Goal: Task Accomplishment & Management: Use online tool/utility

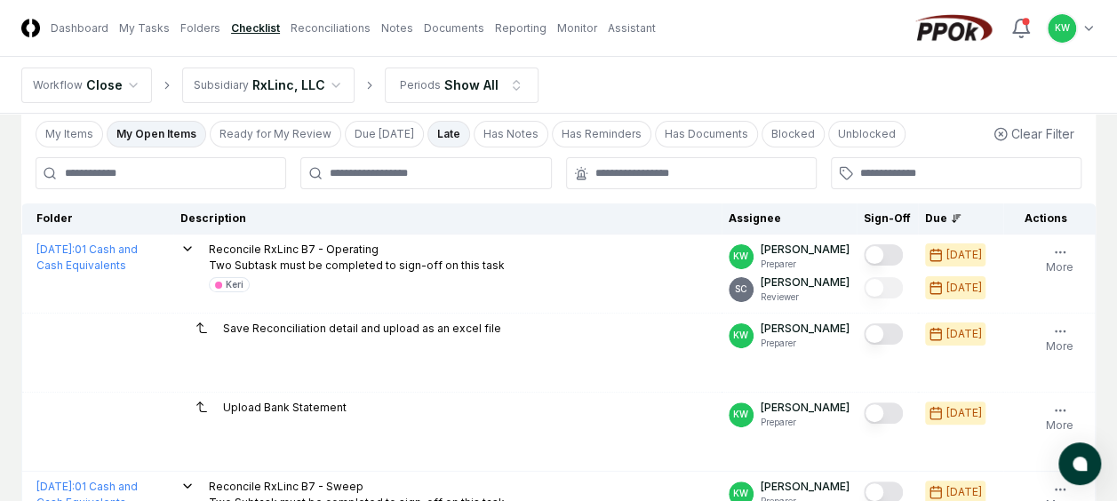
scroll to position [107, 0]
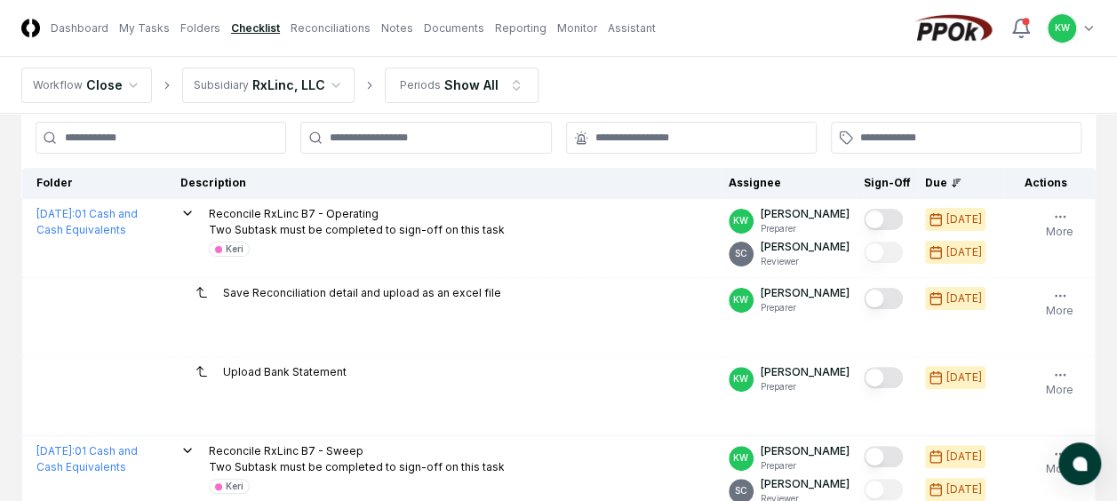
click at [329, 80] on html "CloseCore Dashboard My Tasks Folders Checklist Reconciliations Notes Documents …" at bounding box center [558, 425] width 1117 height 1065
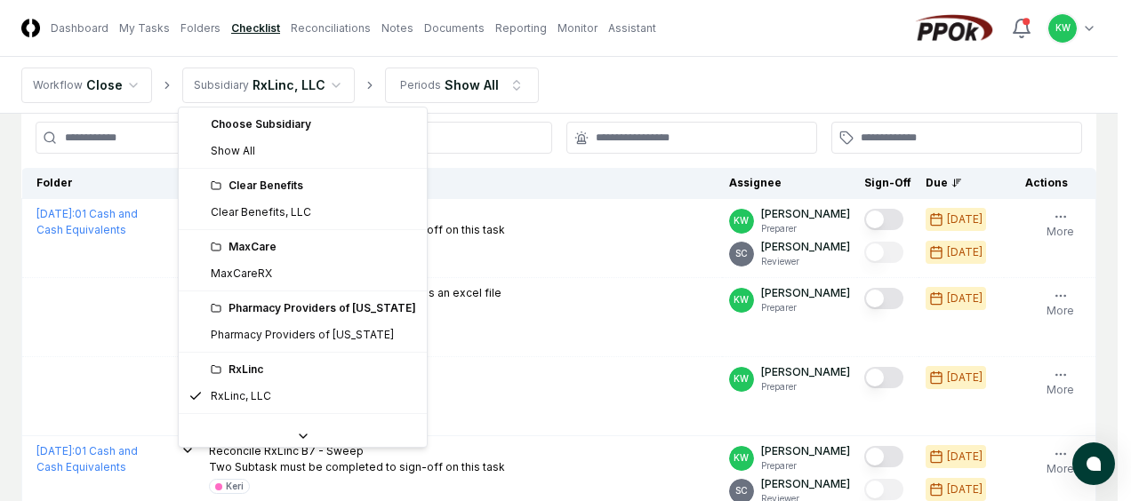
click at [276, 183] on div "Clear Benefits" at bounding box center [313, 186] width 205 height 16
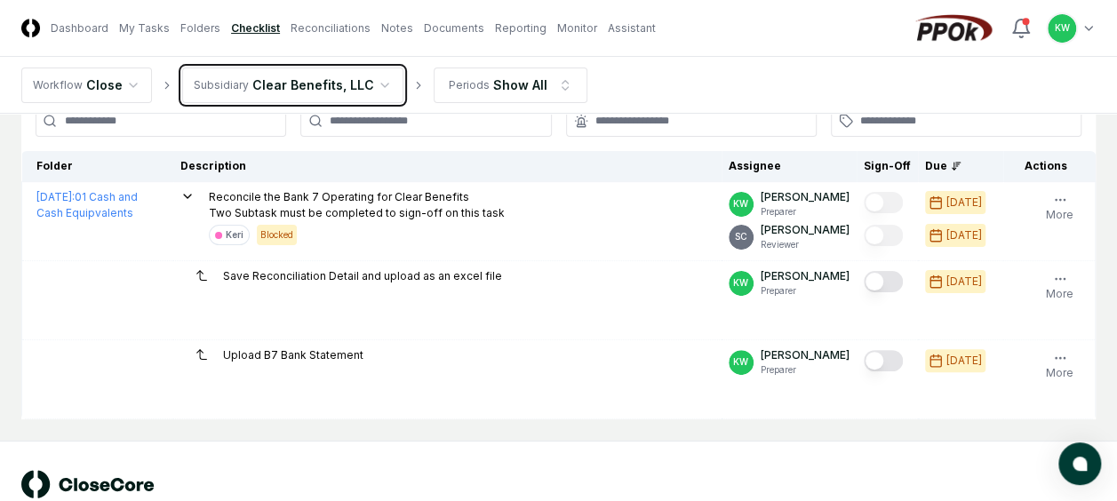
scroll to position [130, 0]
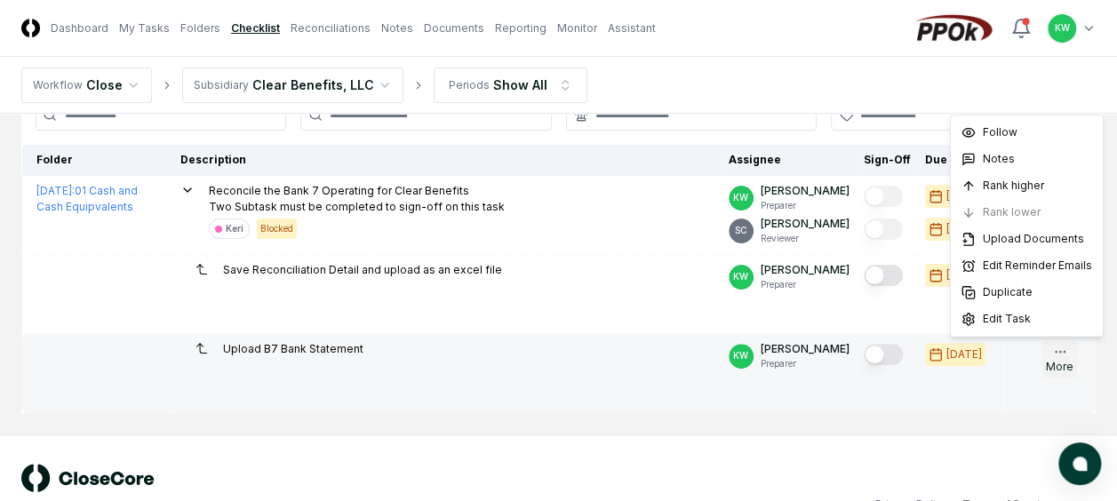
click at [1067, 345] on icon "button" at bounding box center [1060, 352] width 14 height 14
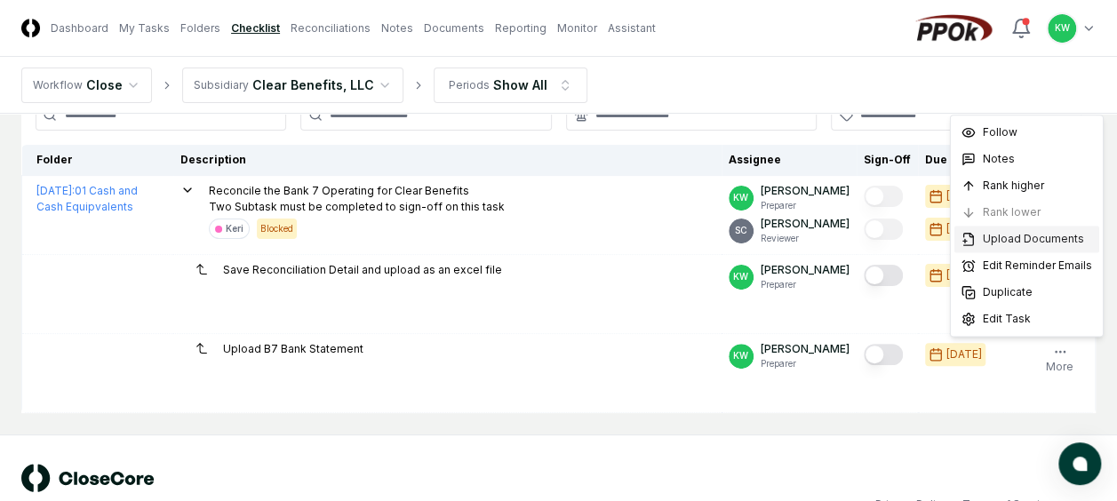
click at [999, 235] on span "Upload Documents" at bounding box center [1033, 239] width 101 height 16
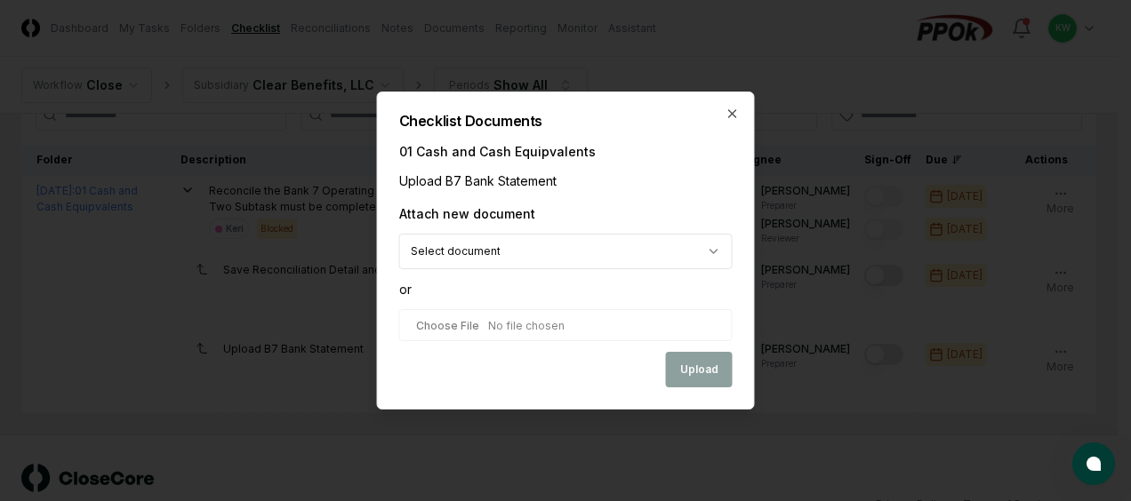
click at [520, 326] on input "file" at bounding box center [565, 325] width 333 height 32
type input "**********"
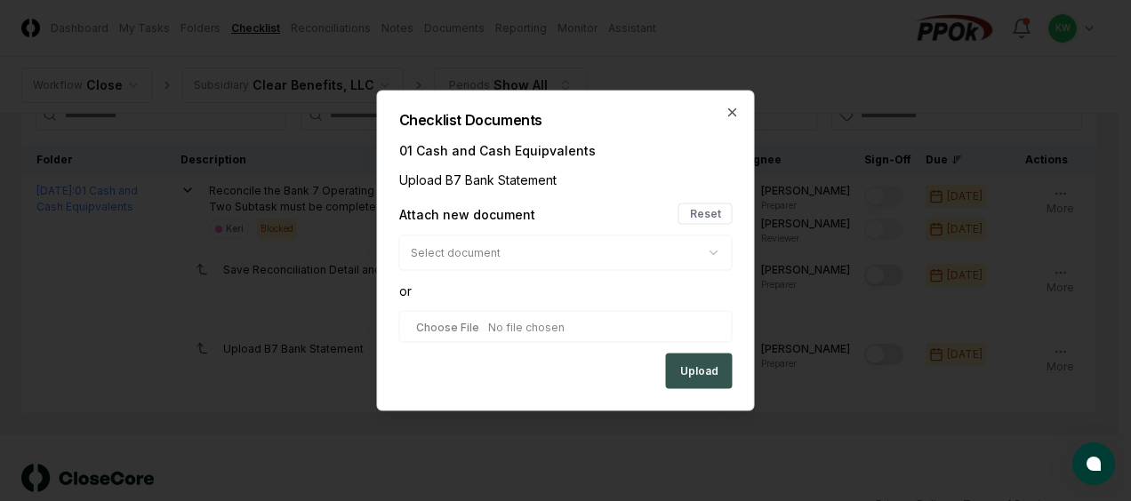
click at [687, 368] on button "Upload" at bounding box center [699, 372] width 67 height 36
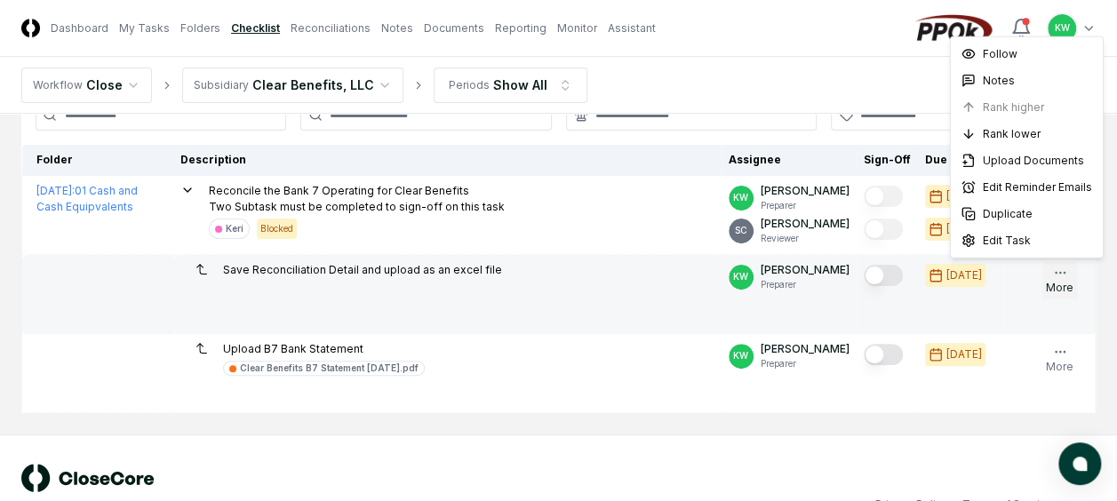
click at [1053, 268] on icon "button" at bounding box center [1060, 273] width 14 height 14
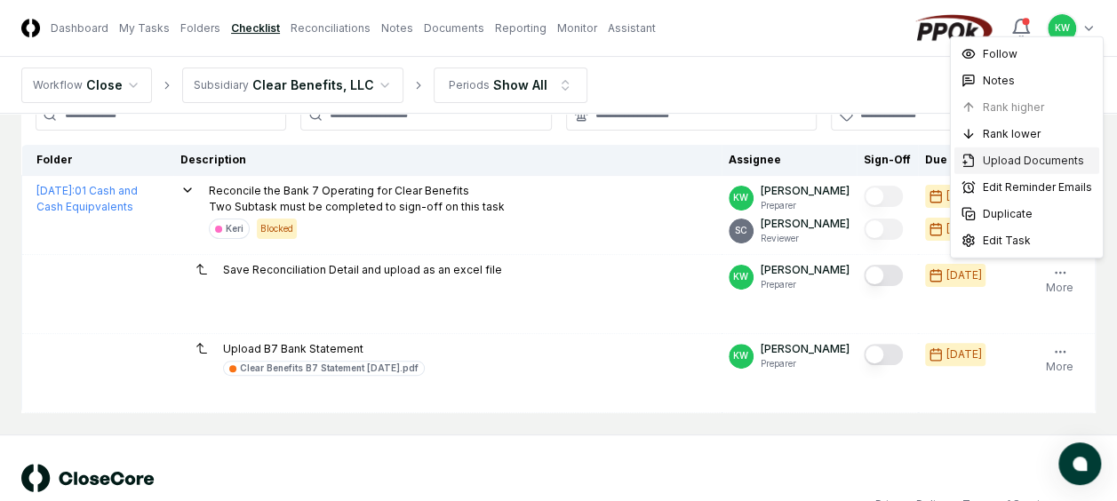
click at [983, 159] on span "Upload Documents" at bounding box center [1033, 161] width 101 height 16
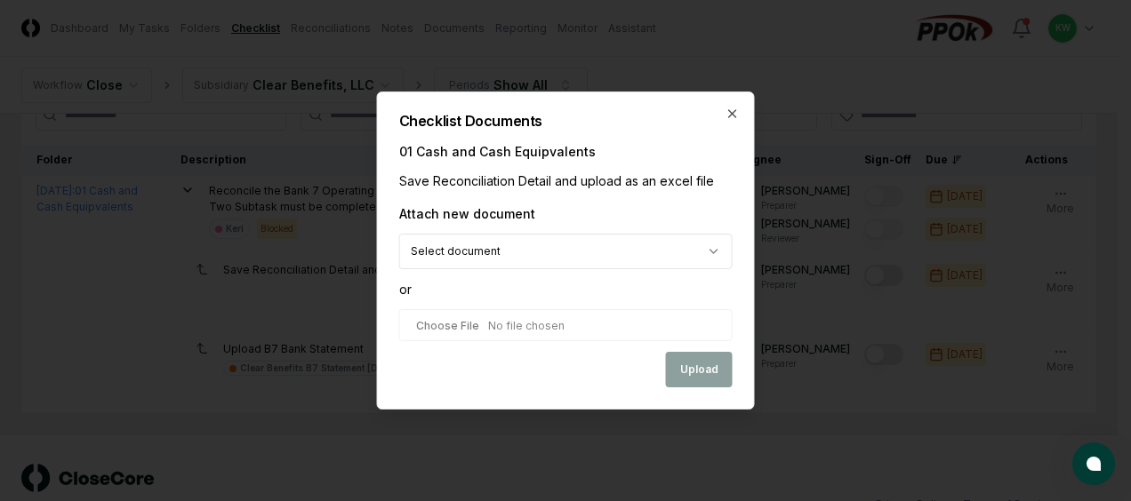
click at [592, 325] on input "file" at bounding box center [565, 325] width 333 height 32
type input "**********"
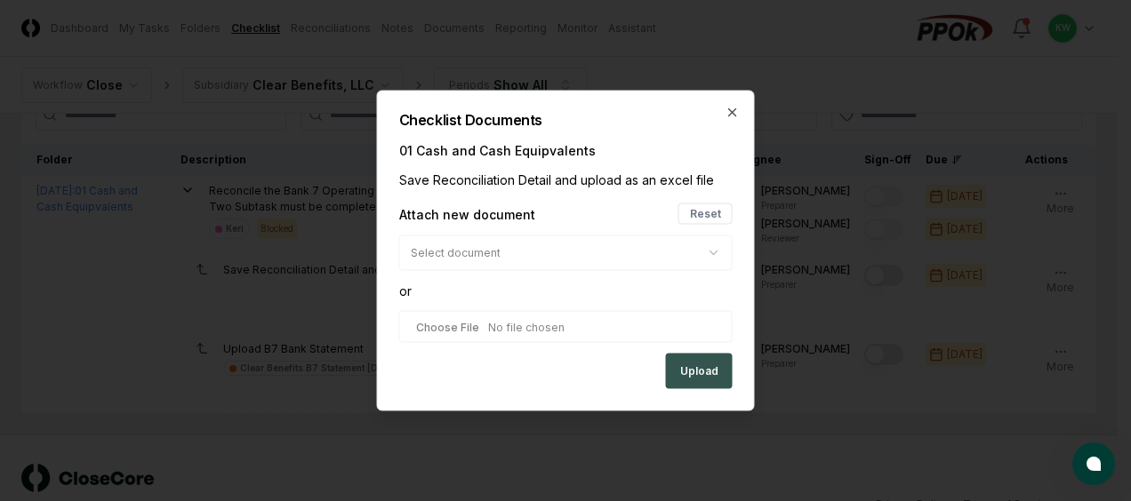
click at [702, 366] on button "Upload" at bounding box center [699, 372] width 67 height 36
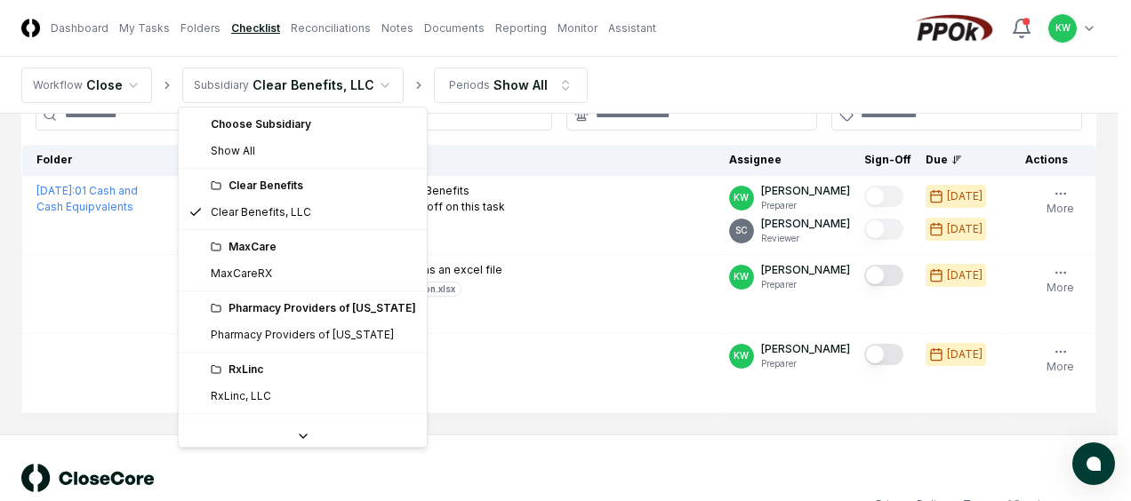
click at [373, 84] on html "CloseCore Dashboard My Tasks Folders Checklist Reconciliations Notes Documents …" at bounding box center [565, 205] width 1131 height 671
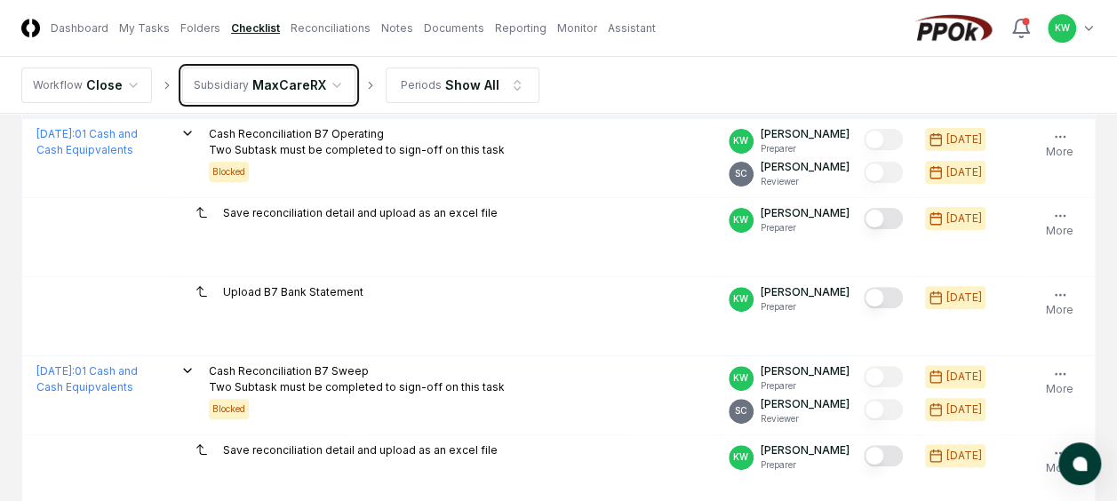
scroll to position [213, 0]
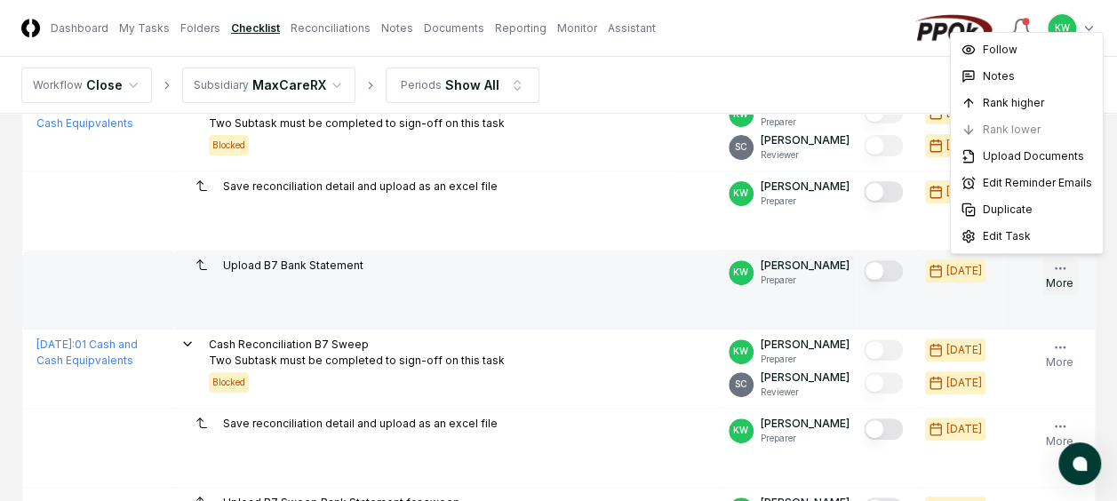
click at [1061, 263] on icon "button" at bounding box center [1060, 268] width 14 height 14
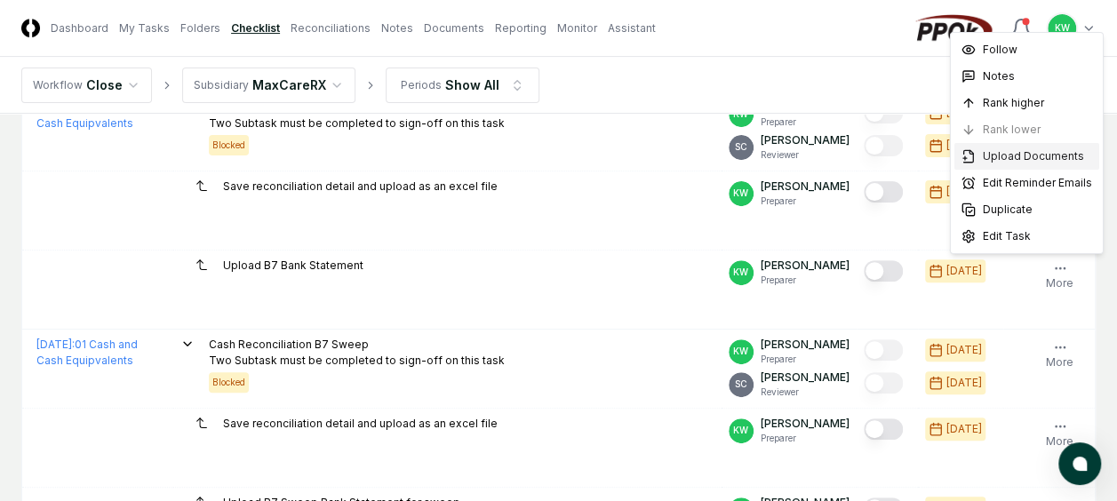
click at [1015, 153] on span "Upload Documents" at bounding box center [1033, 156] width 101 height 16
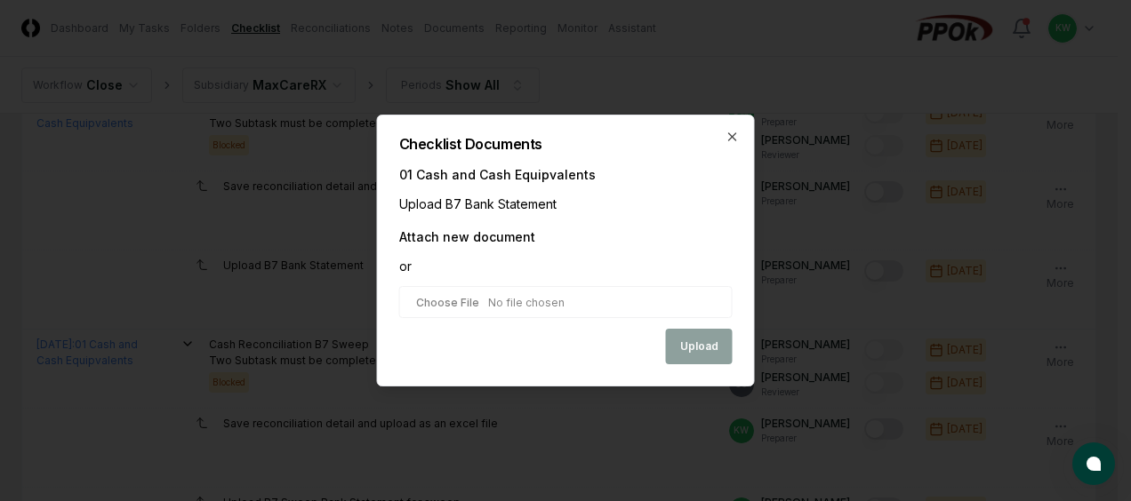
click at [562, 309] on input "file" at bounding box center [565, 302] width 333 height 32
type input "**********"
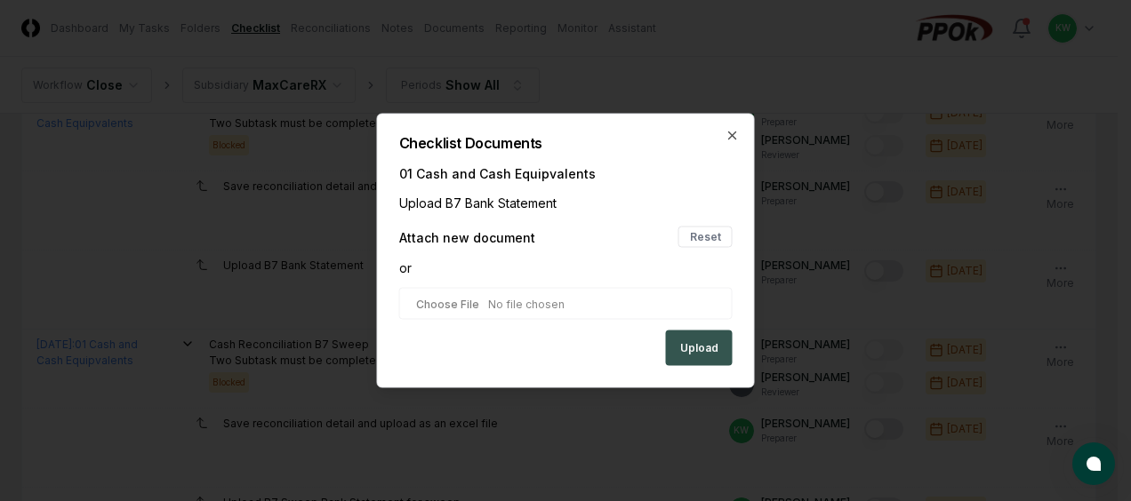
click at [695, 345] on button "Upload" at bounding box center [699, 349] width 67 height 36
